Goal: Transaction & Acquisition: Purchase product/service

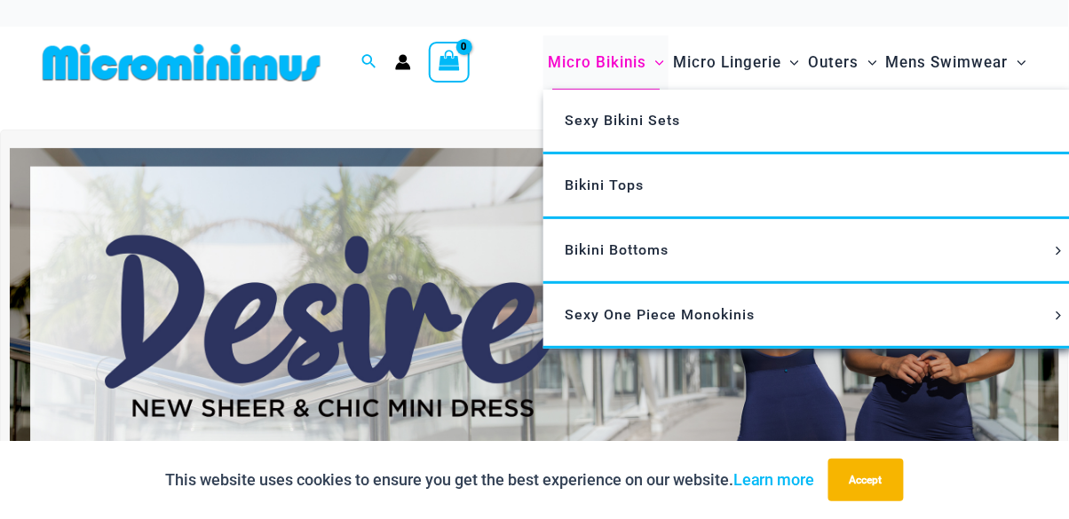
click at [649, 59] on span "Menu Toggle" at bounding box center [655, 62] width 18 height 18
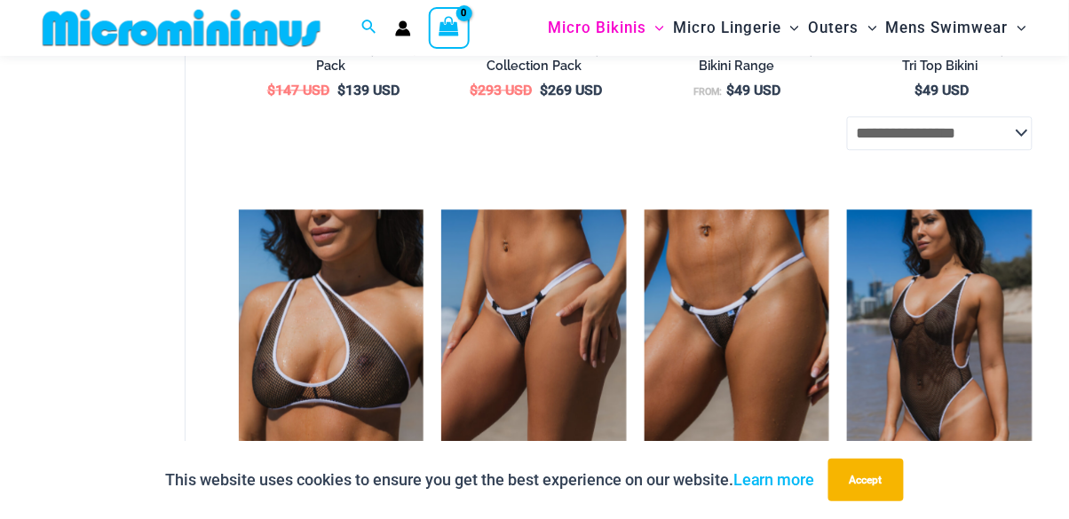
scroll to position [949, 0]
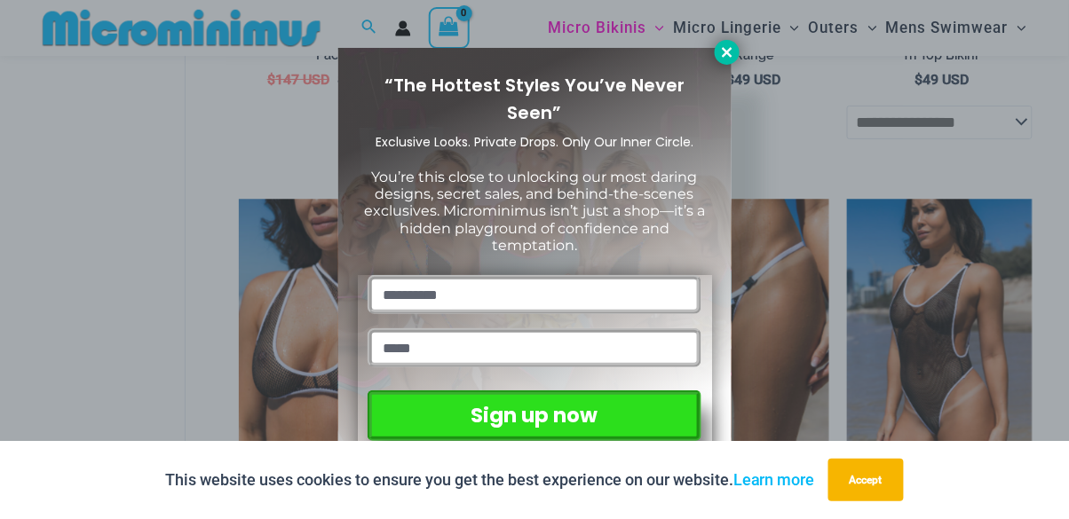
click at [731, 49] on icon at bounding box center [727, 52] width 10 height 10
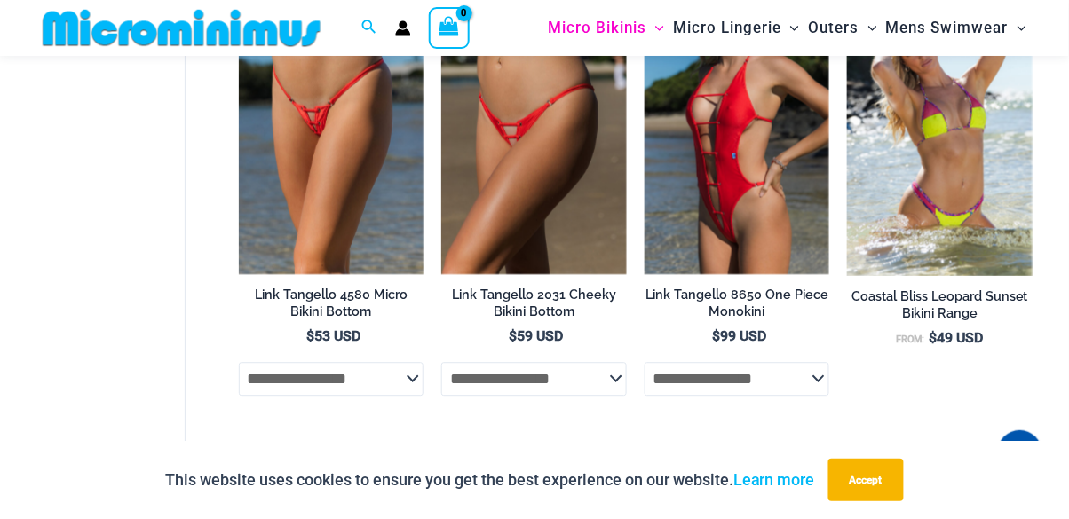
scroll to position [3858, 0]
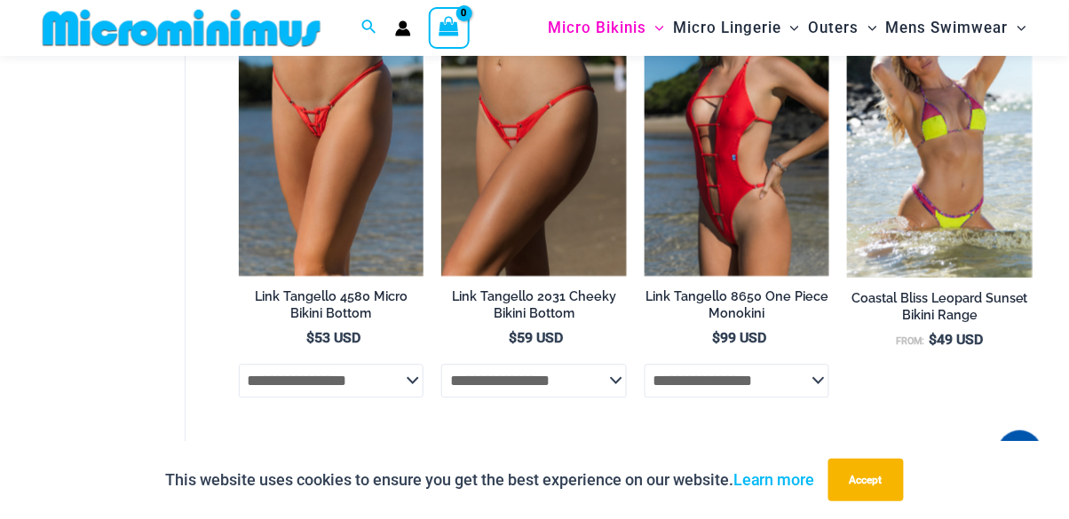
click at [305, 513] on link "2" at bounding box center [308, 494] width 40 height 42
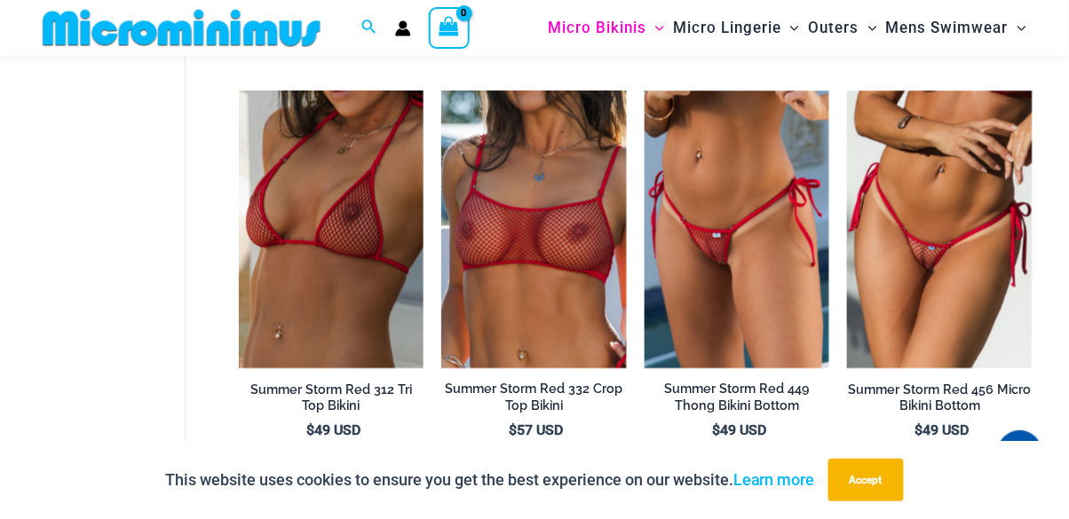
scroll to position [1023, 0]
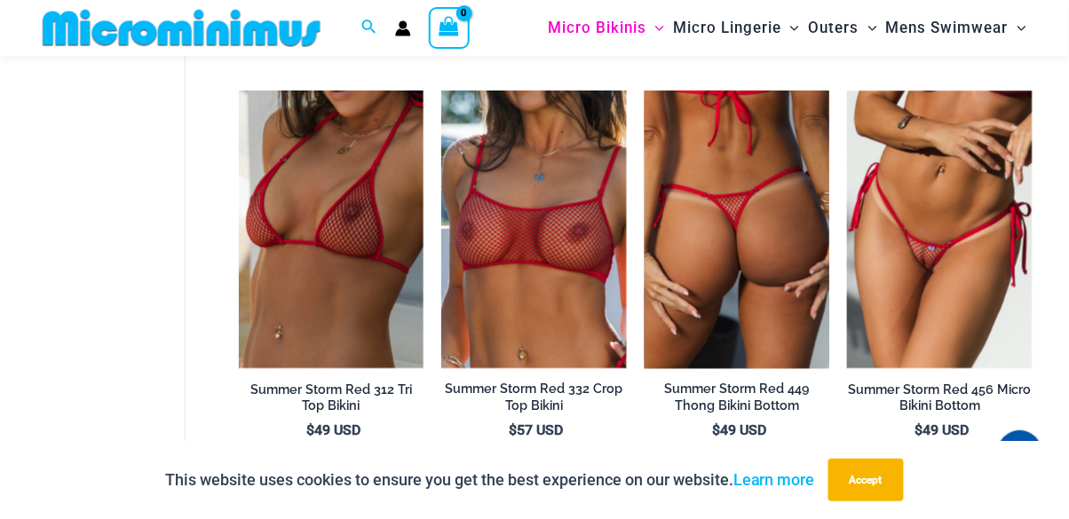
click at [773, 232] on img at bounding box center [738, 230] width 186 height 278
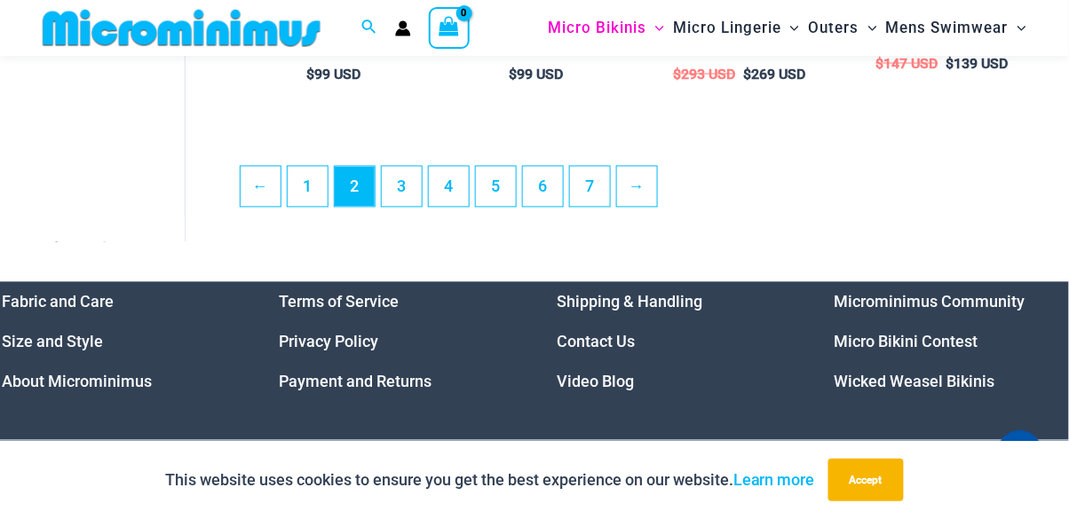
scroll to position [3688, 0]
click at [409, 195] on link "3" at bounding box center [402, 187] width 40 height 40
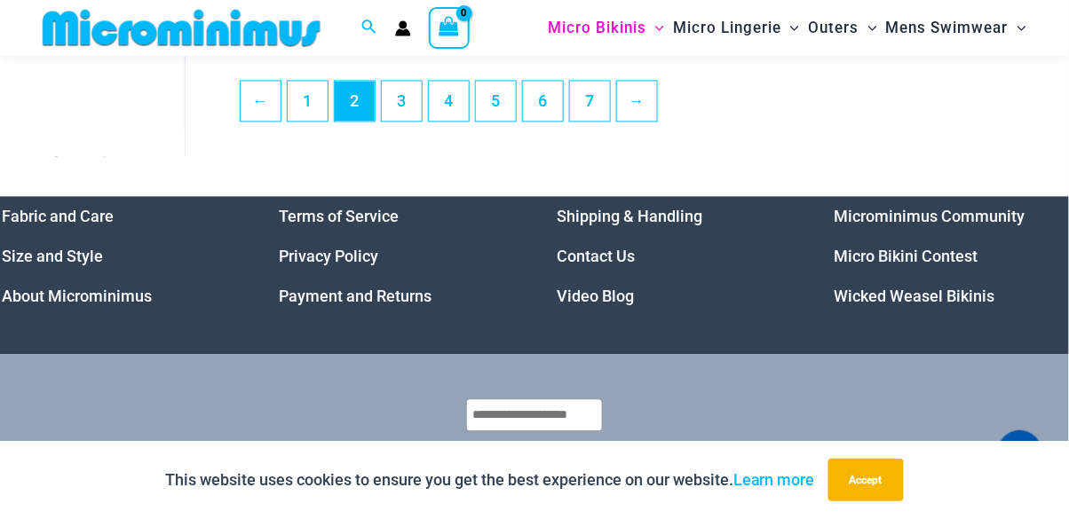
click at [921, 306] on link "Wicked Weasel Bikinis" at bounding box center [915, 297] width 161 height 19
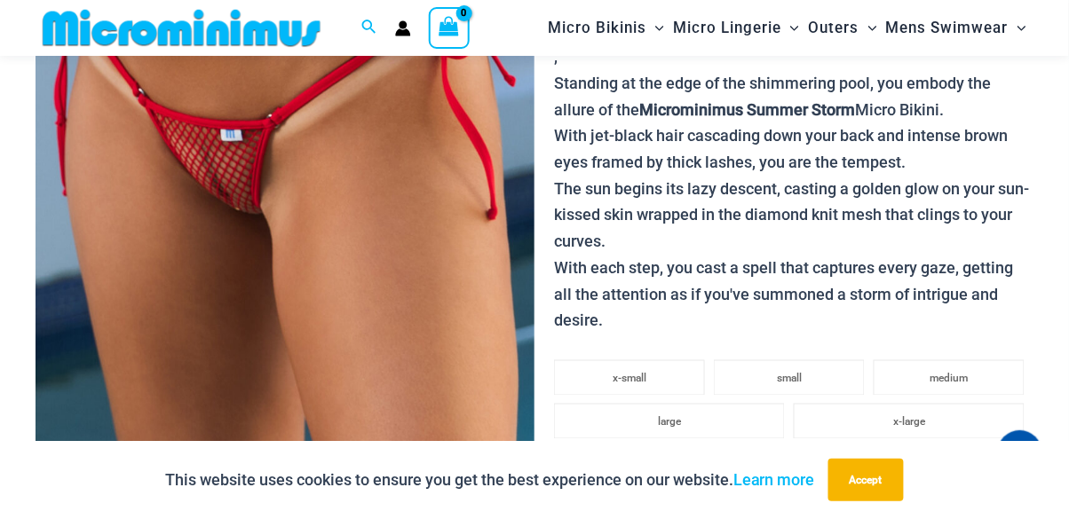
scroll to position [416, 0]
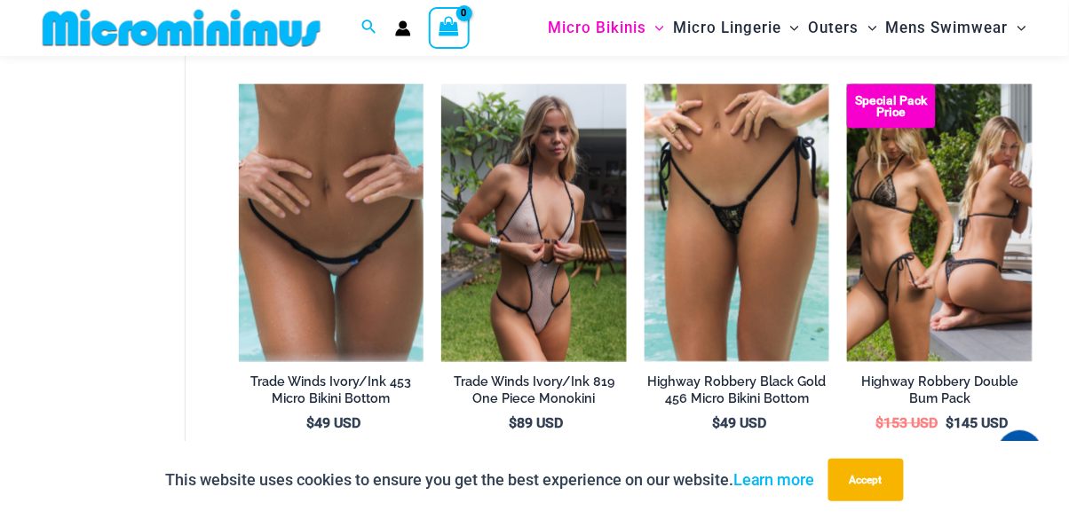
scroll to position [573, 0]
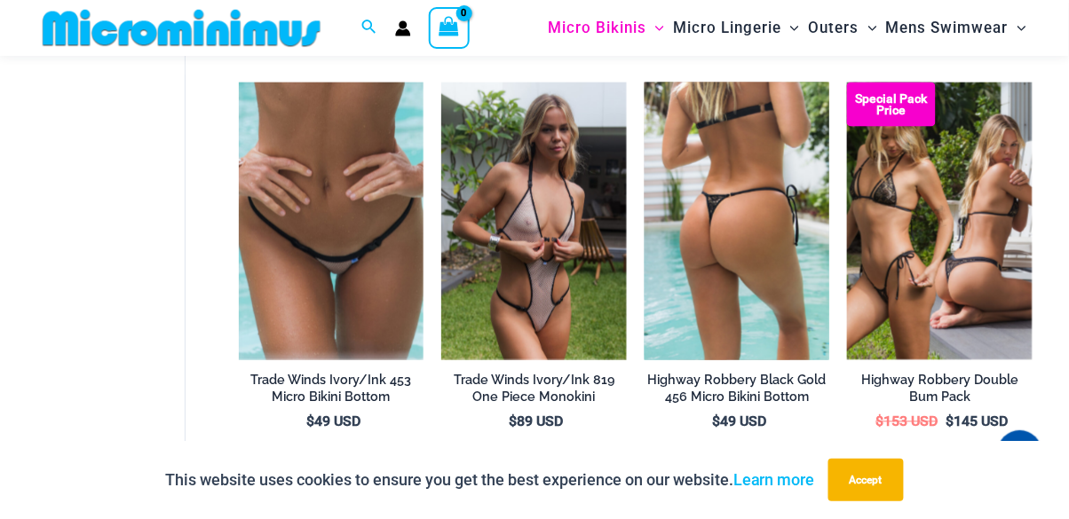
click at [757, 247] on img at bounding box center [738, 222] width 186 height 278
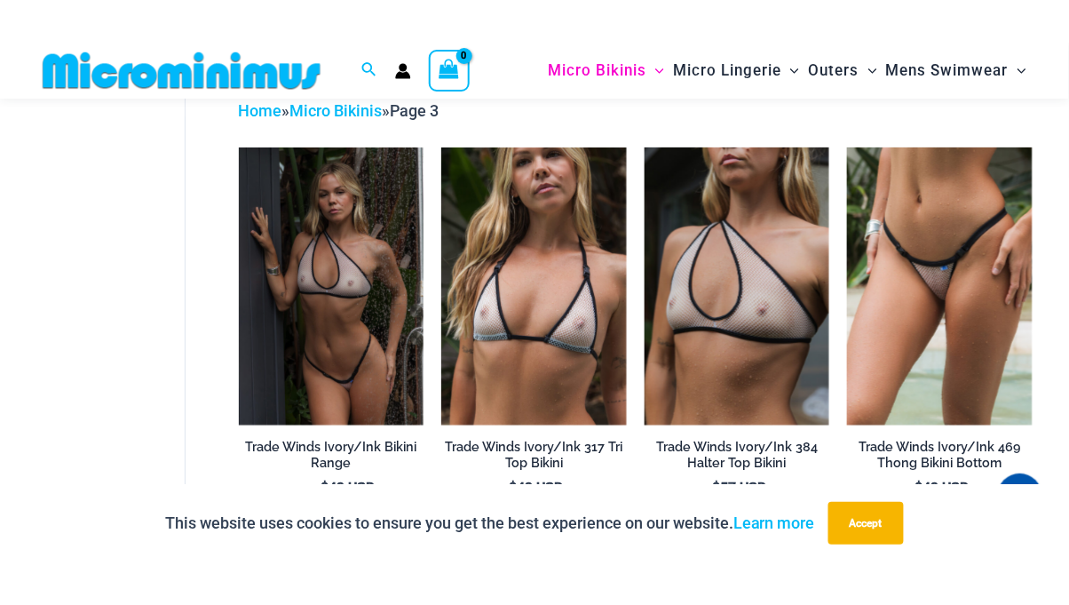
scroll to position [90, 0]
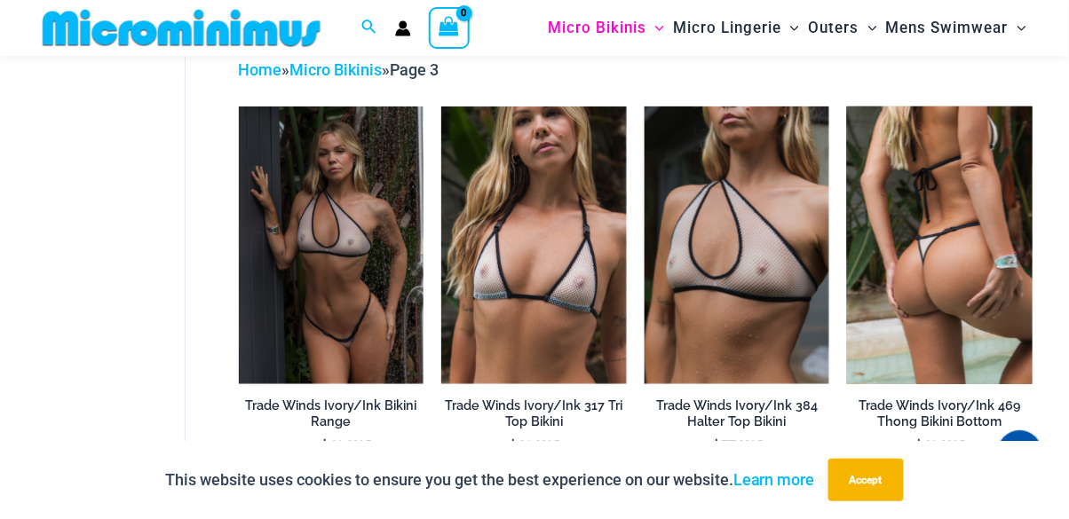
click at [953, 240] on img at bounding box center [940, 246] width 186 height 278
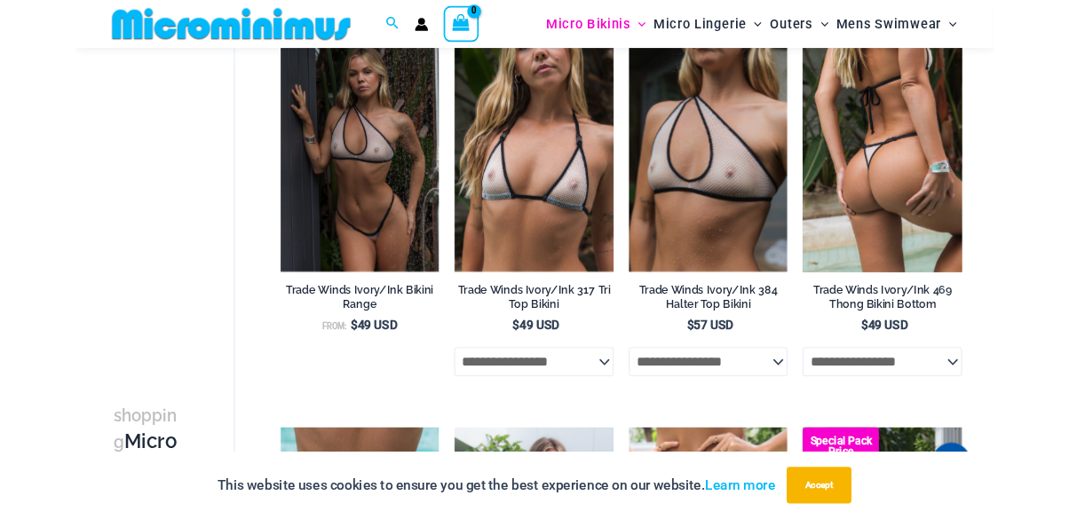
scroll to position [175, 0]
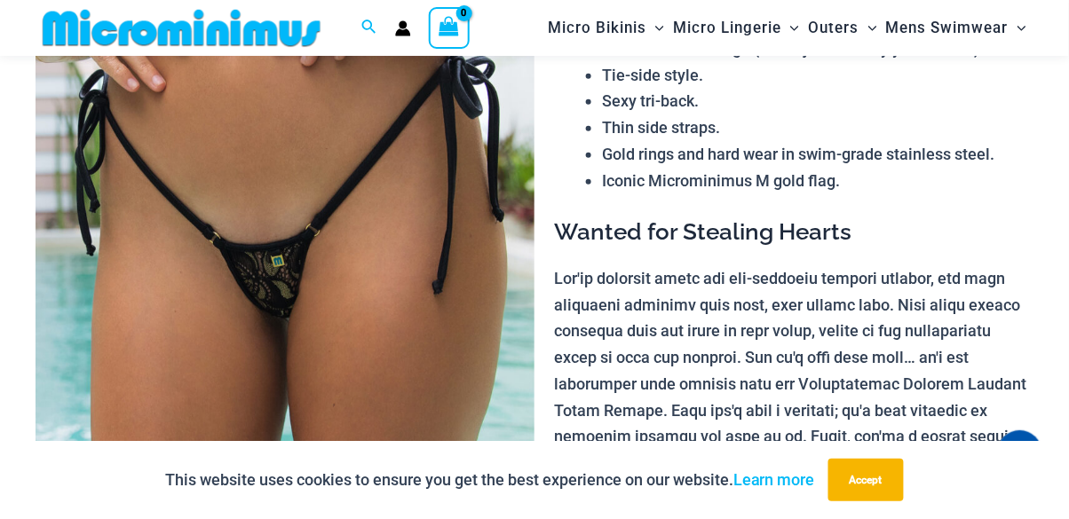
scroll to position [215, 0]
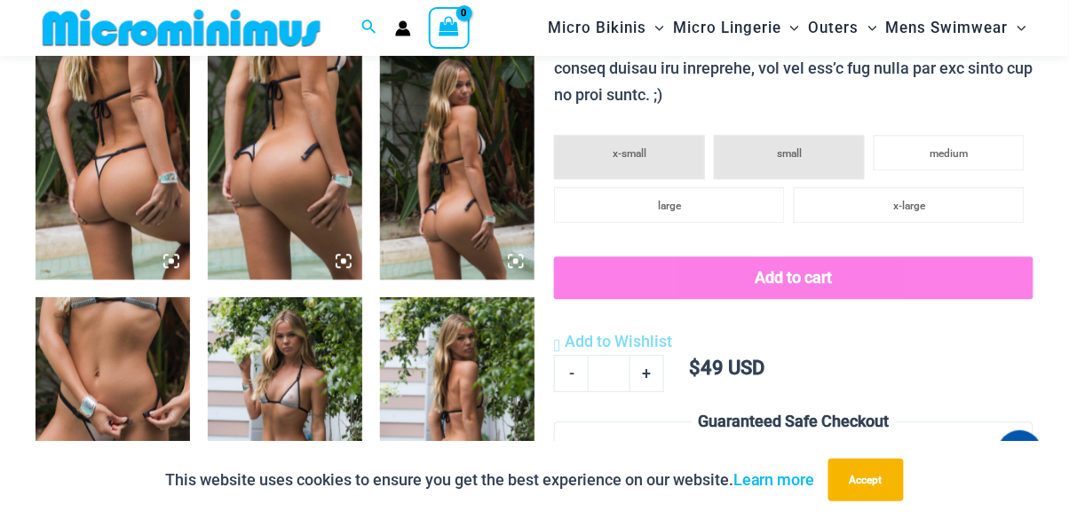
scroll to position [882, 0]
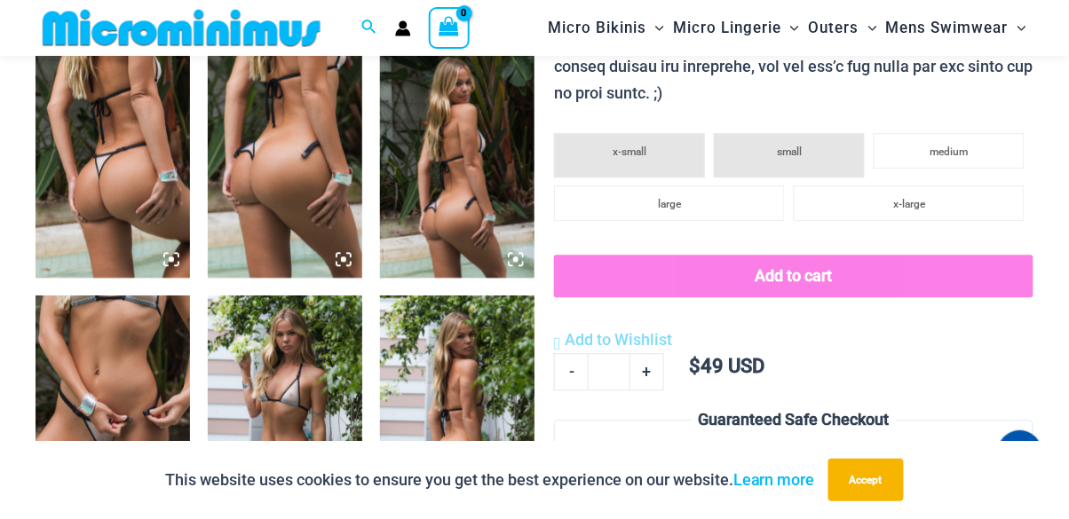
click at [286, 392] on img at bounding box center [285, 412] width 155 height 232
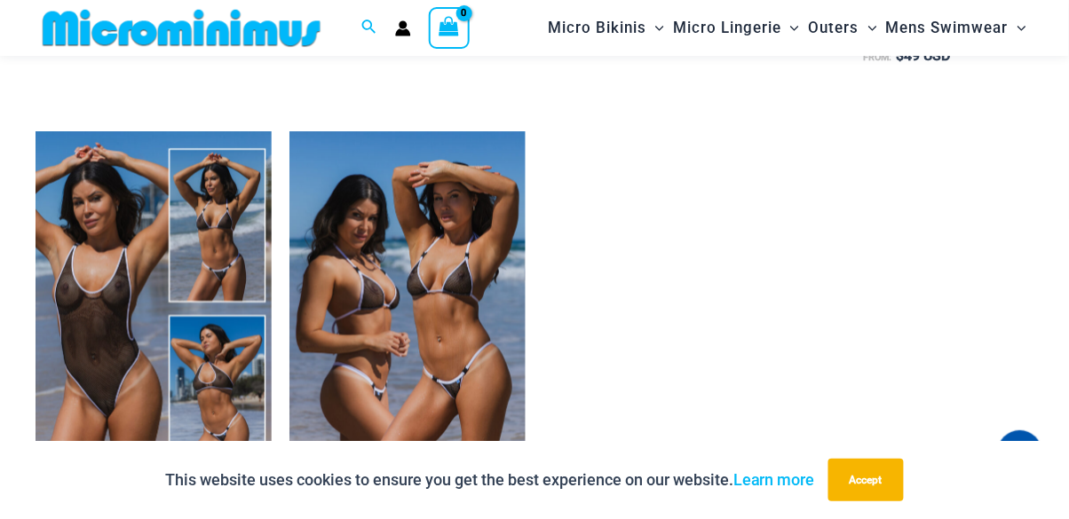
scroll to position [2262, 0]
